Goal: Task Accomplishment & Management: Complete application form

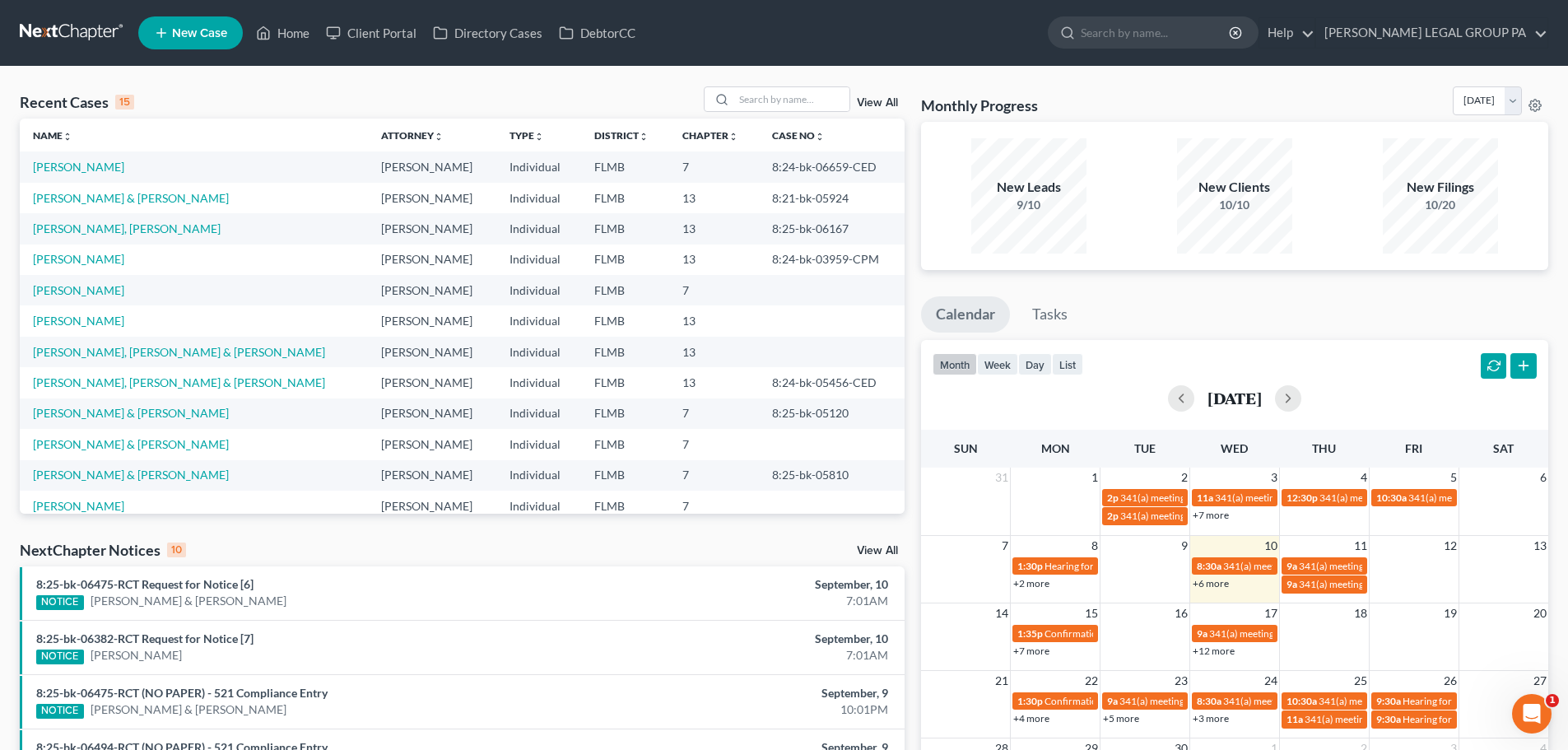
click at [192, 45] on link "New Case" at bounding box center [190, 33] width 104 height 33
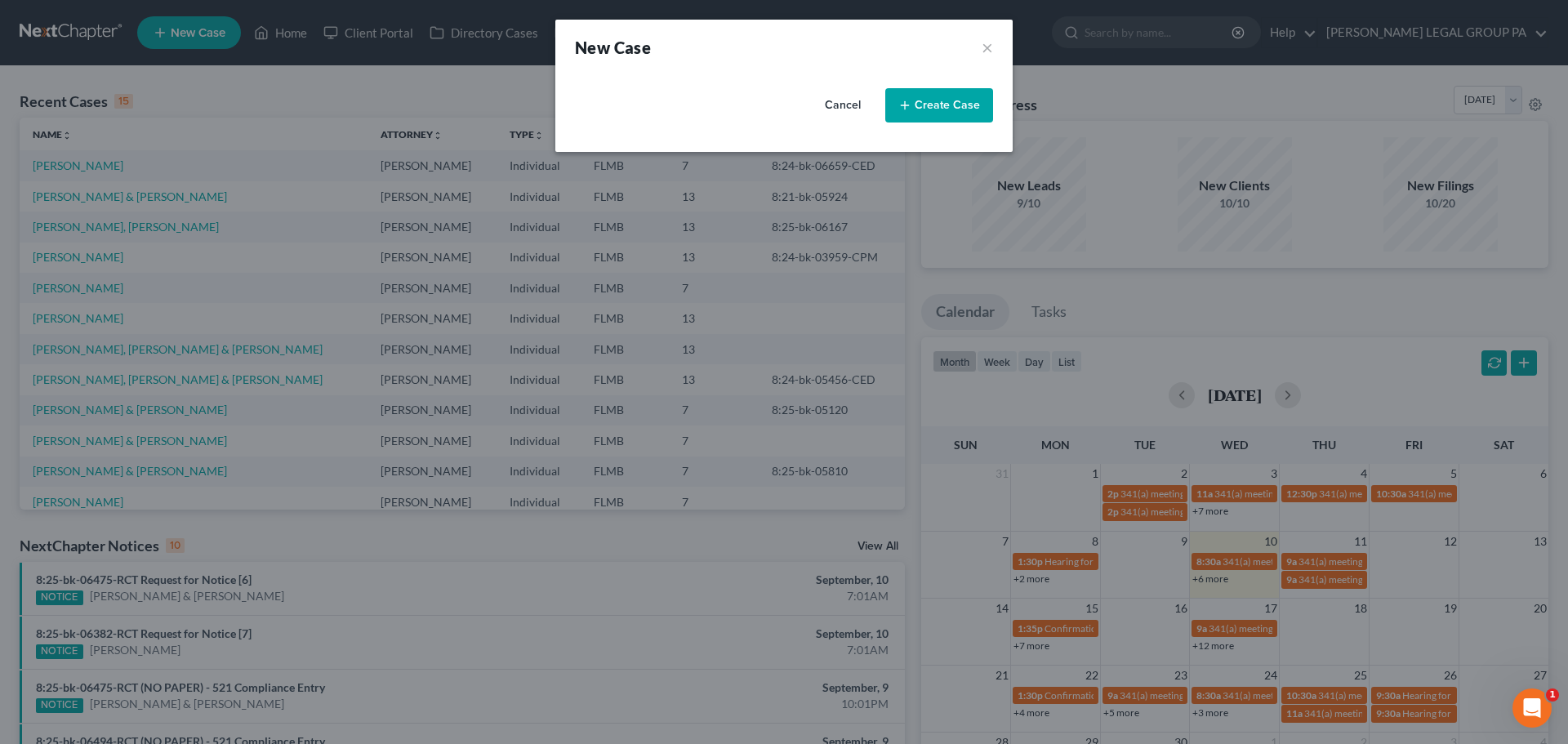
select select "15"
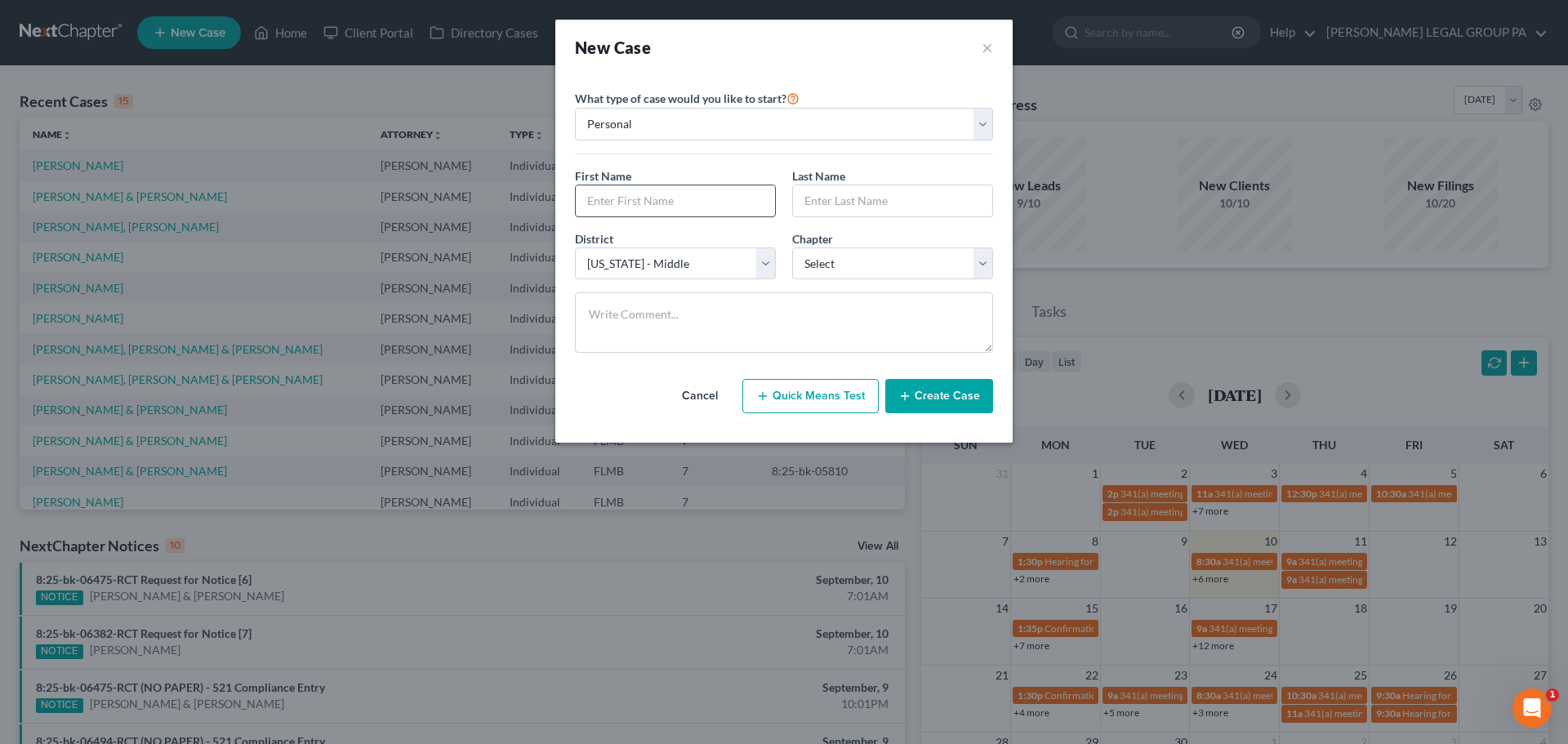
click at [689, 199] on input "text" at bounding box center [675, 200] width 200 height 31
click at [987, 48] on button "×" at bounding box center [987, 47] width 11 height 23
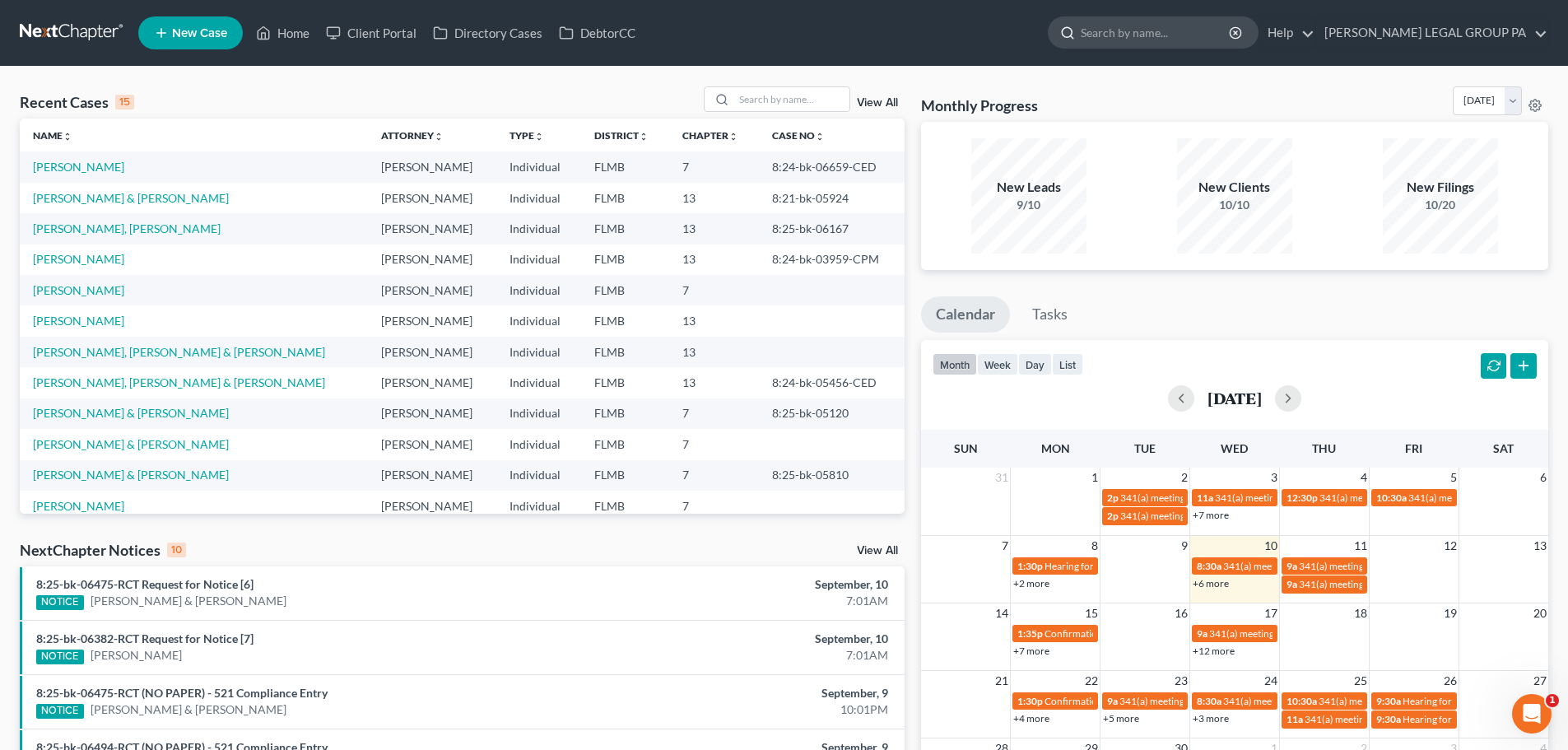
click at [1196, 36] on input "search" at bounding box center [1156, 32] width 151 height 30
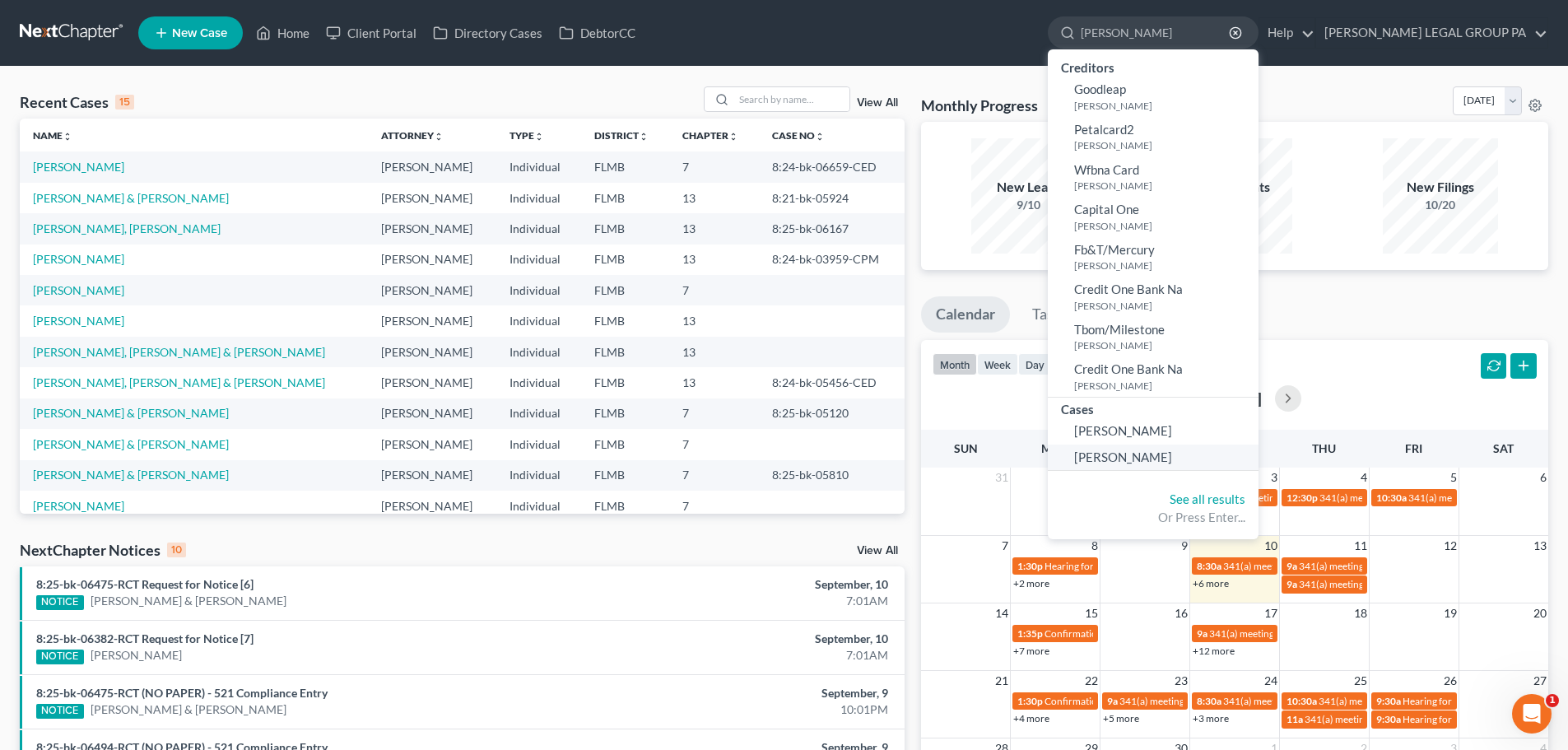
type input "[PERSON_NAME]"
click at [1171, 457] on span "[PERSON_NAME]" at bounding box center [1122, 457] width 98 height 15
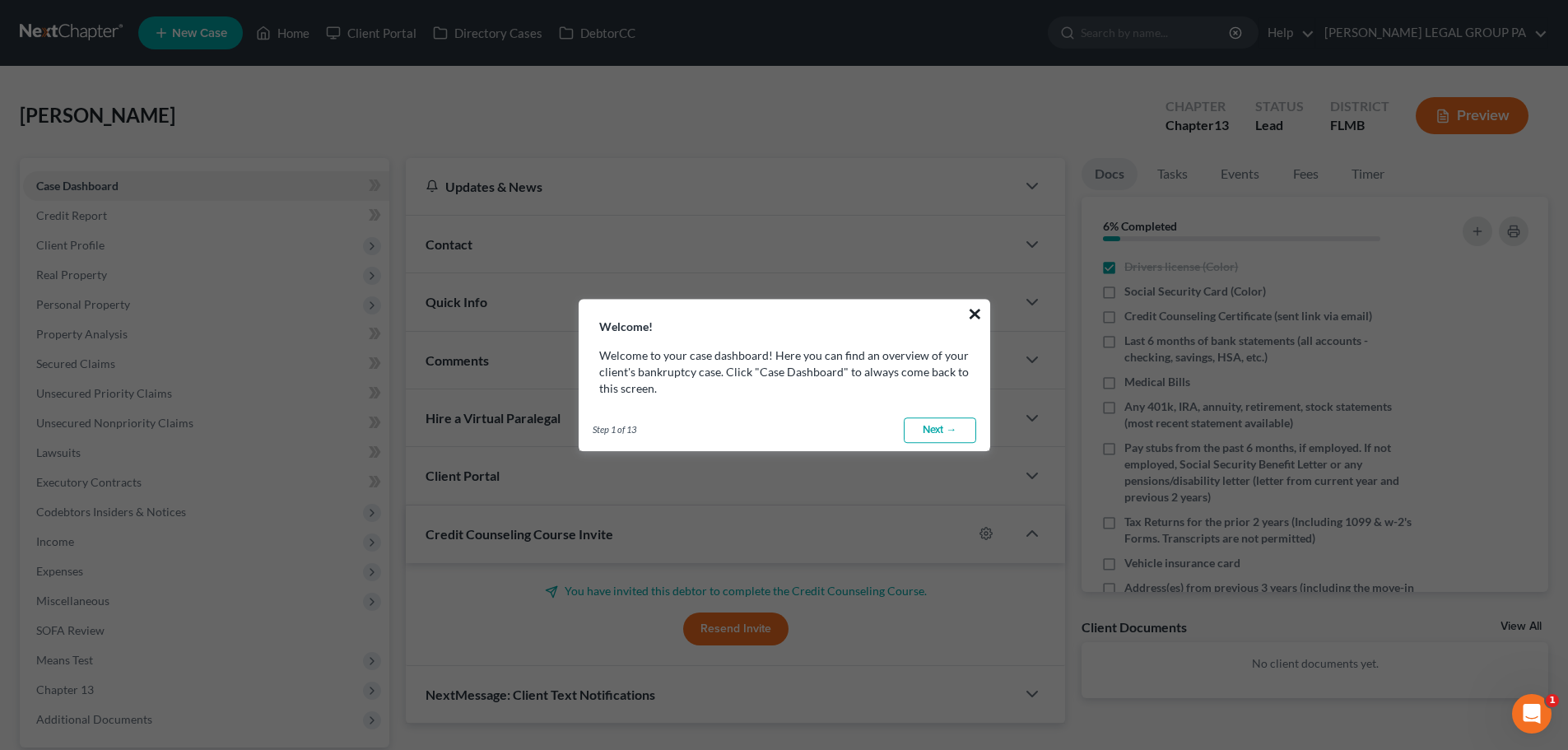
click at [975, 318] on button "×" at bounding box center [975, 313] width 16 height 27
